Goal: Task Accomplishment & Management: Manage account settings

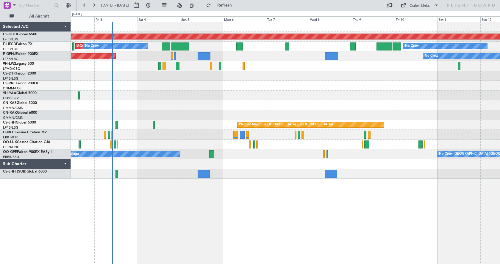
click at [213, 208] on div "Planned Maint London ([GEOGRAPHIC_DATA]) AOG Maint [GEOGRAPHIC_DATA] ([GEOGRAPH…" at bounding box center [285, 143] width 429 height 243
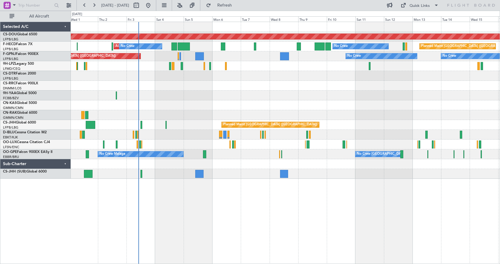
click at [273, 197] on div "Planned Maint London ([GEOGRAPHIC_DATA]) AOG Maint [GEOGRAPHIC_DATA] ([GEOGRAPH…" at bounding box center [285, 143] width 429 height 243
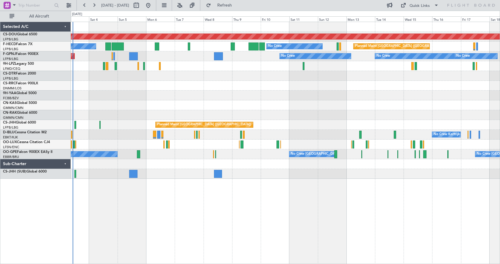
click at [286, 190] on div "Planned Maint London ([GEOGRAPHIC_DATA]) No Crew AOG Maint [GEOGRAPHIC_DATA] ([…" at bounding box center [285, 143] width 429 height 243
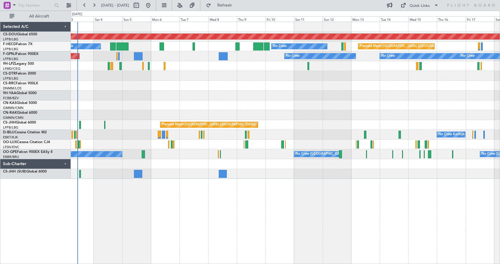
click at [215, 209] on div "Planned Maint London ([GEOGRAPHIC_DATA]) No Crew AOG Maint [GEOGRAPHIC_DATA] ([…" at bounding box center [285, 143] width 429 height 243
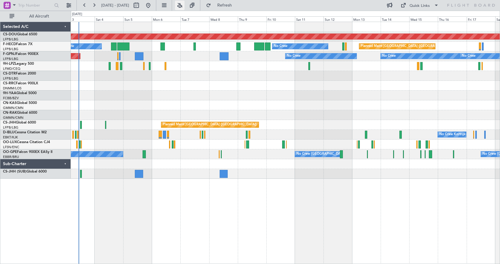
click at [184, 3] on button at bounding box center [180, 6] width 10 height 10
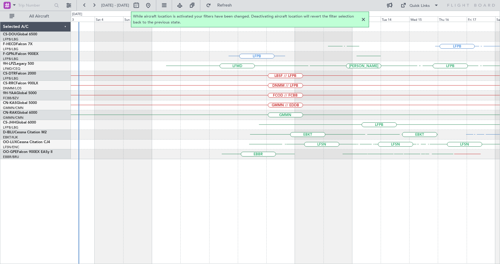
click at [362, 21] on div at bounding box center [363, 19] width 7 height 7
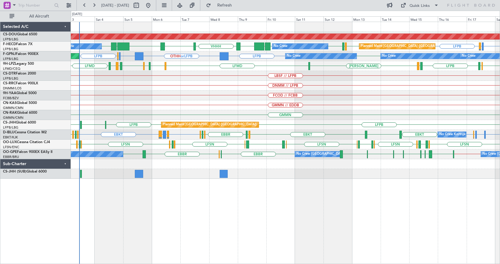
click at [140, 209] on div "Planned Maint London ([GEOGRAPHIC_DATA]) LFPB LFMN or LFPB LFPB LFPB UGTB ZBAA …" at bounding box center [285, 143] width 429 height 243
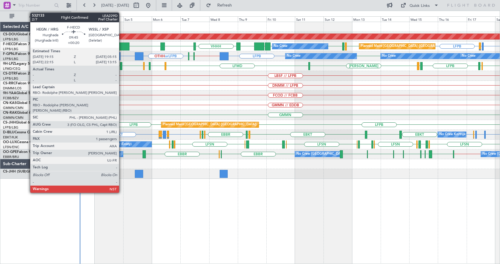
click at [122, 45] on div at bounding box center [123, 47] width 12 height 8
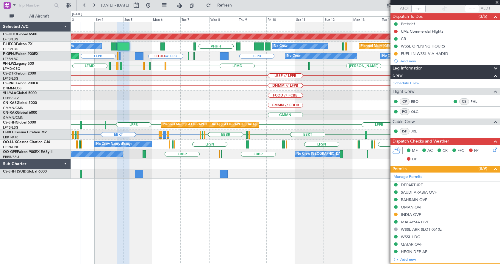
scroll to position [89, 0]
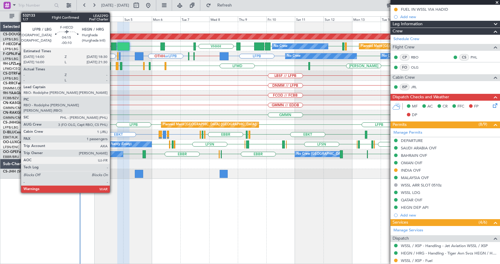
click at [112, 43] on div at bounding box center [114, 47] width 6 height 8
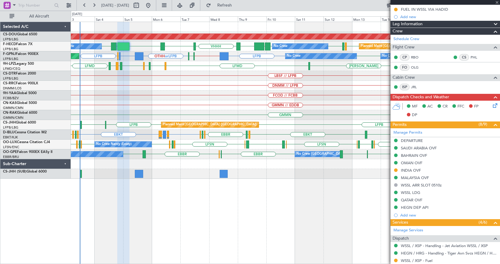
scroll to position [0, 0]
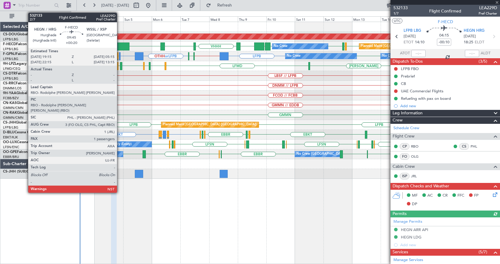
click at [120, 45] on div at bounding box center [123, 47] width 12 height 8
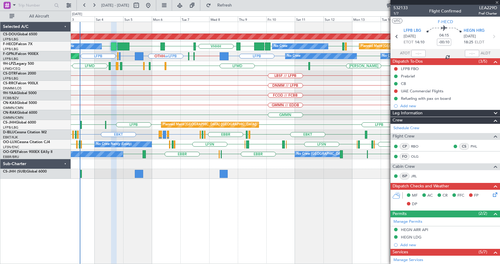
type input "+00:20"
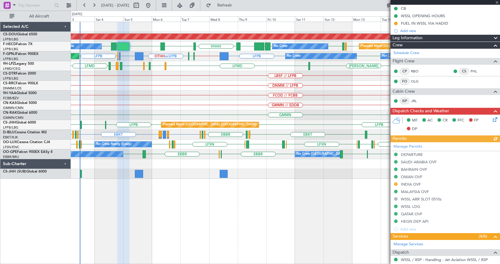
scroll to position [149, 0]
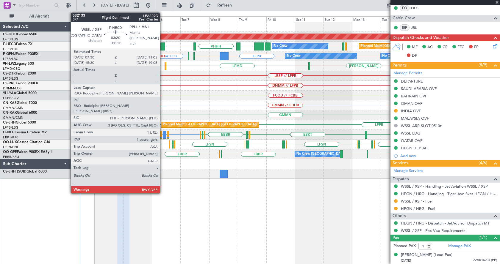
click at [163, 44] on div at bounding box center [162, 47] width 4 height 8
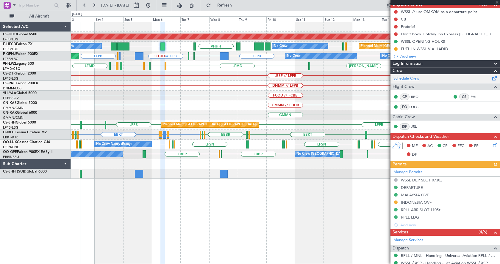
scroll to position [59, 0]
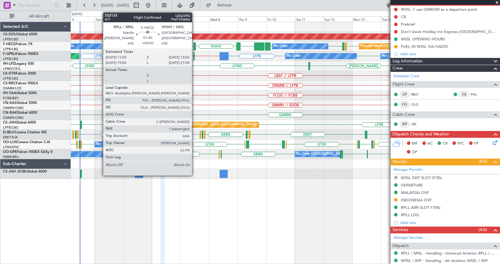
click at [195, 46] on div at bounding box center [194, 47] width 3 height 8
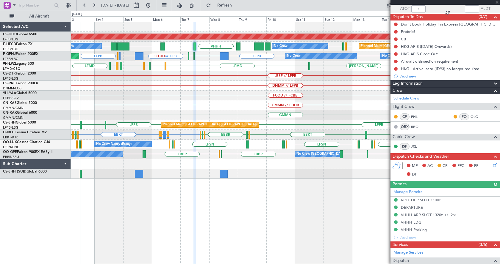
scroll to position [89, 0]
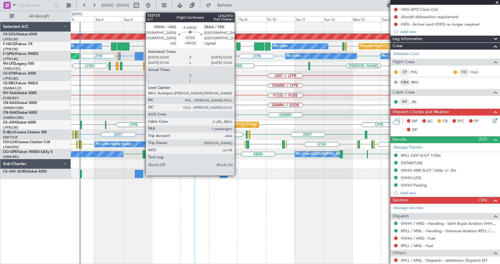
click at [238, 45] on div at bounding box center [238, 47] width 4 height 8
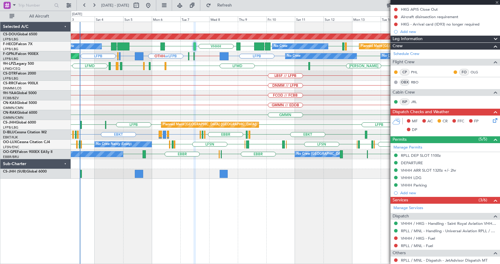
scroll to position [0, 0]
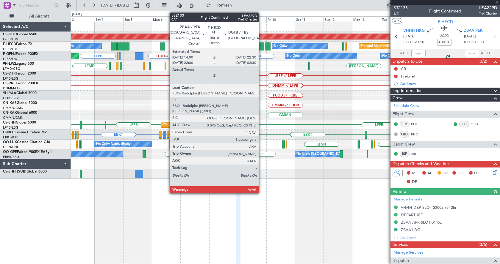
click at [260, 47] on div at bounding box center [259, 47] width 10 height 8
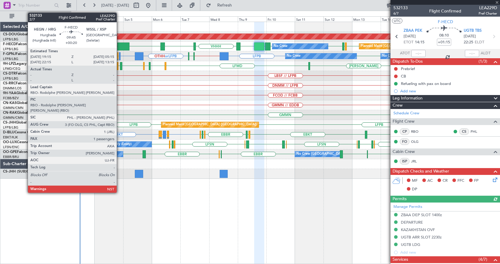
click at [119, 43] on div at bounding box center [123, 47] width 12 height 8
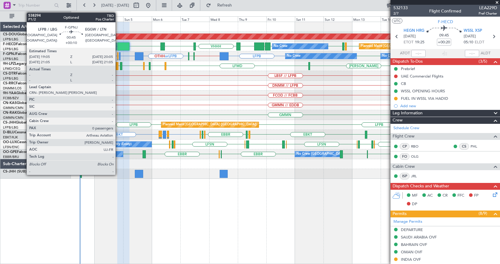
click at [118, 56] on div at bounding box center [117, 56] width 1 height 8
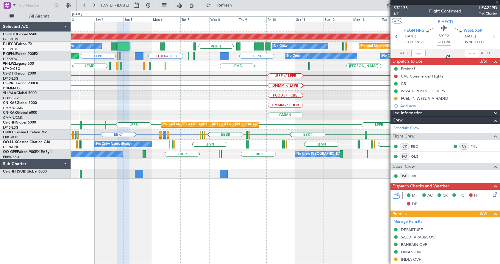
type input "+00:10"
type input "0"
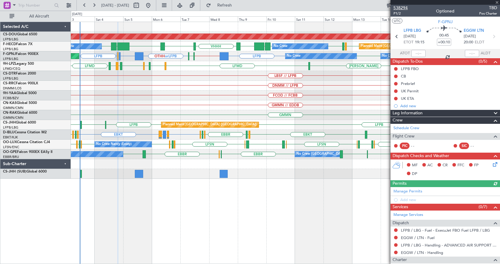
click at [403, 7] on span "538294" at bounding box center [400, 8] width 14 height 6
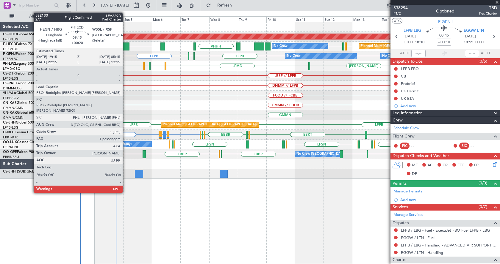
click at [125, 46] on div at bounding box center [123, 47] width 12 height 8
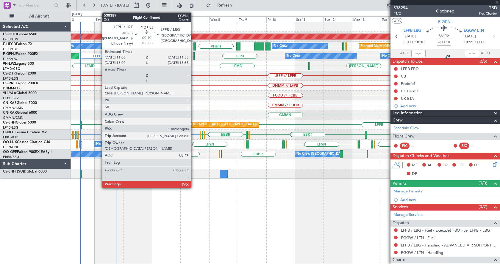
type input "+00:20"
type input "1"
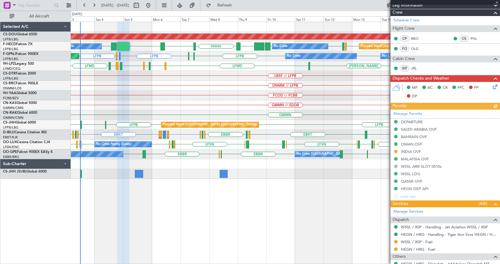
scroll to position [149, 0]
